Goal: Find specific page/section: Find specific page/section

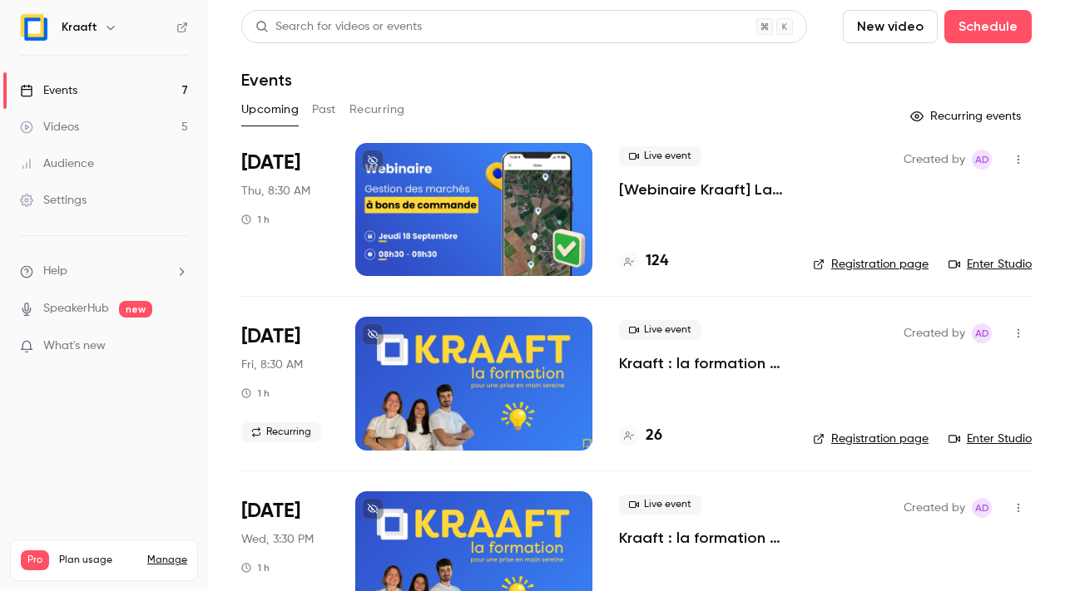
click at [660, 269] on h4 "124" at bounding box center [656, 261] width 22 height 22
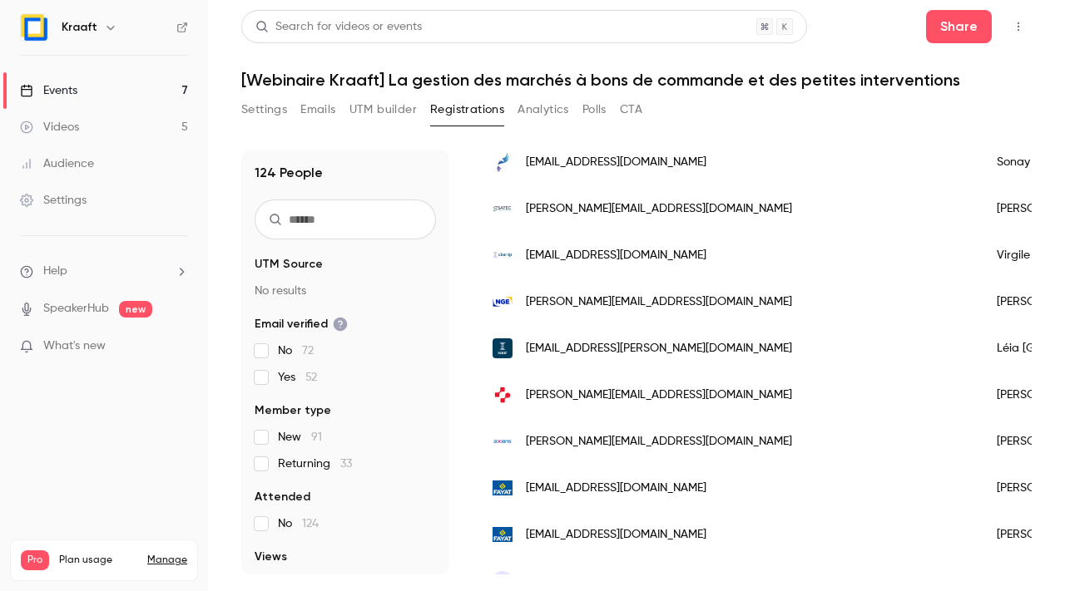
scroll to position [625, 0]
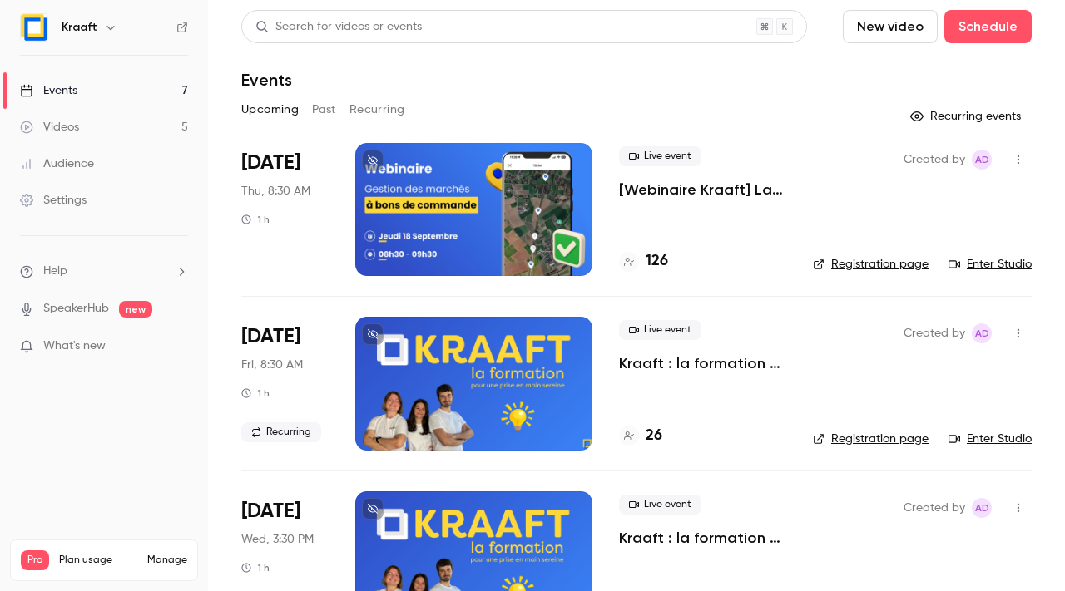
click at [640, 252] on div "126" at bounding box center [643, 261] width 49 height 22
